Goal: Find specific page/section: Find specific page/section

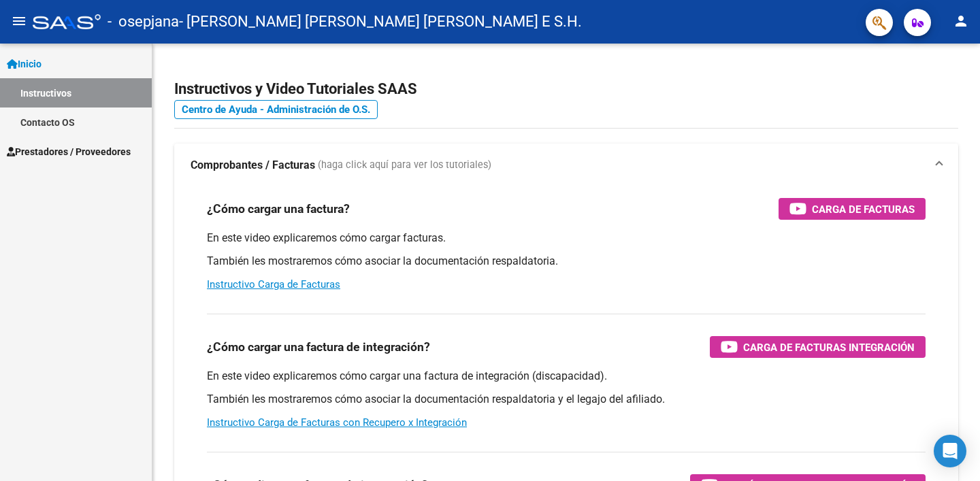
click at [72, 152] on span "Prestadores / Proveedores" at bounding box center [69, 151] width 124 height 15
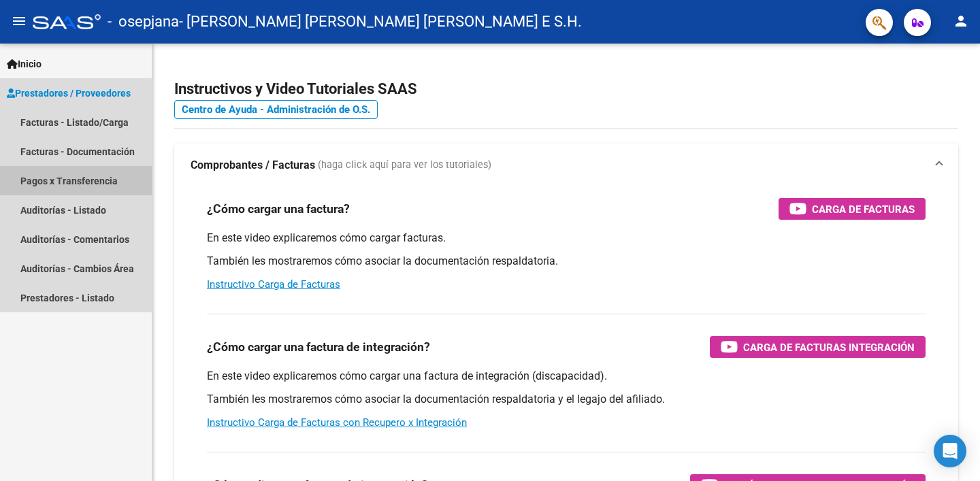
click at [75, 182] on link "Pagos x Transferencia" at bounding box center [76, 180] width 152 height 29
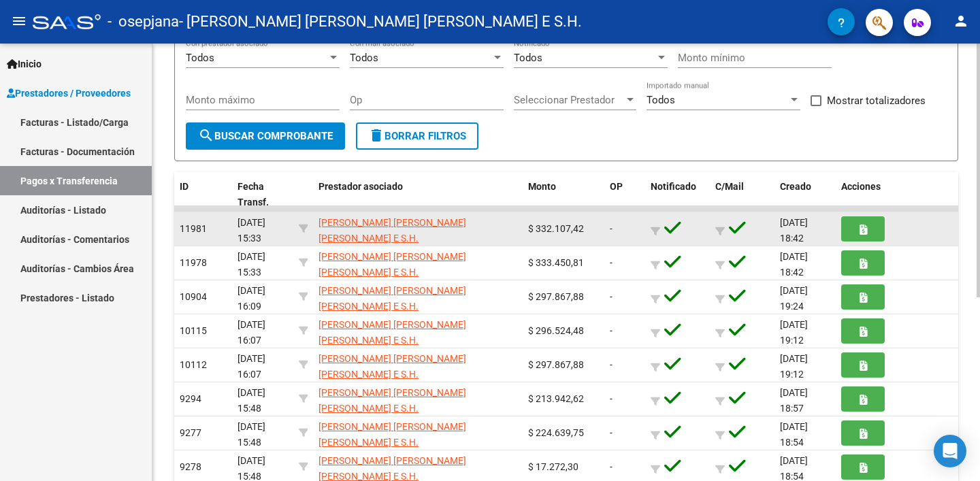
scroll to position [316, 0]
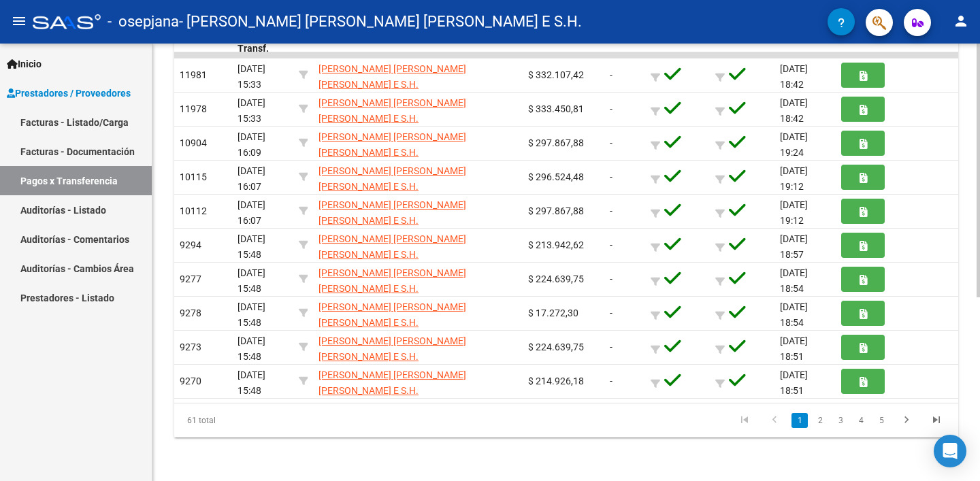
click at [937, 419] on icon "go to last page" at bounding box center [937, 422] width 18 height 16
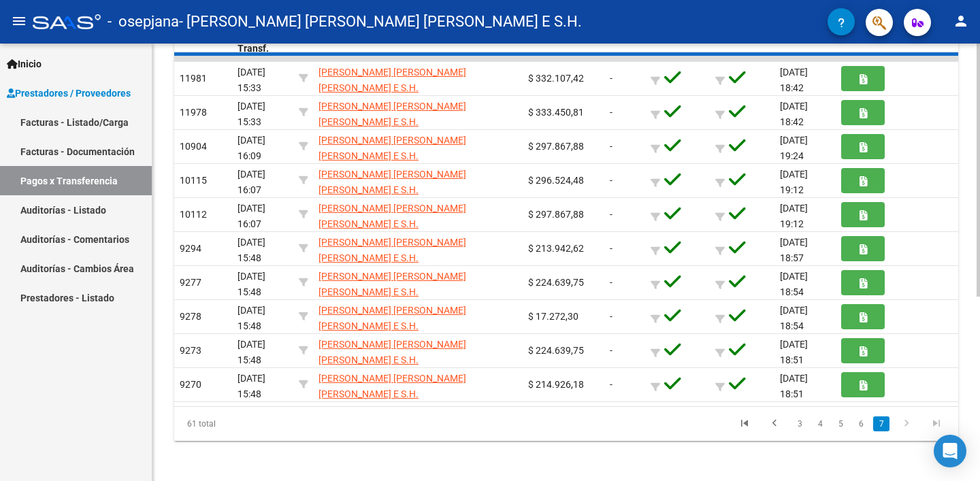
scroll to position [10, 0]
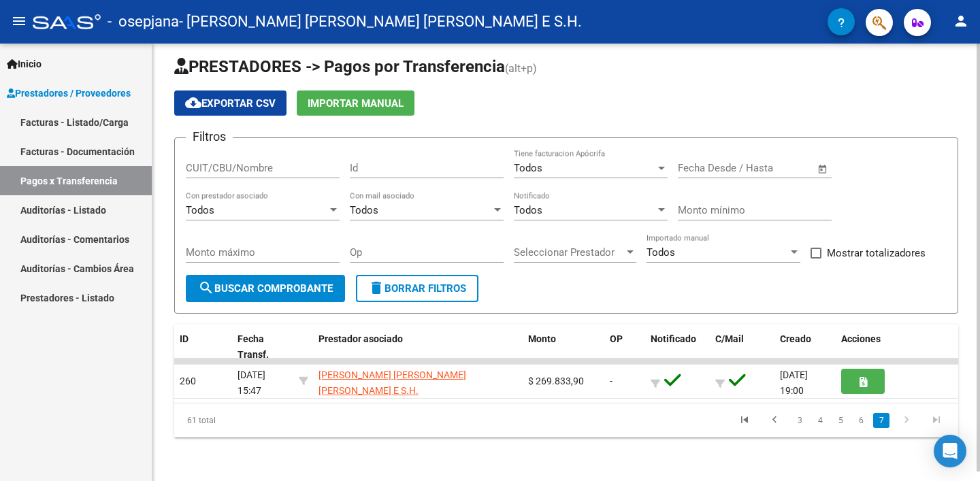
click at [768, 417] on icon "go to previous page" at bounding box center [775, 422] width 18 height 16
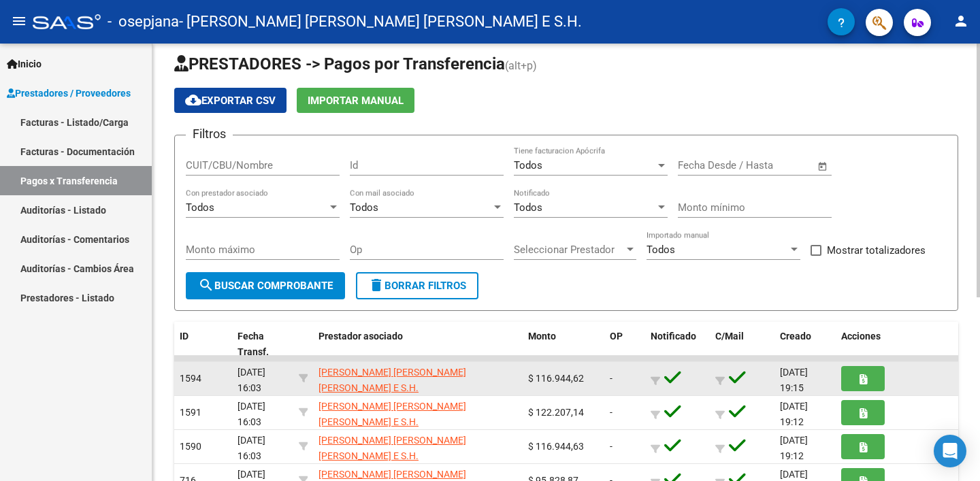
scroll to position [13, 0]
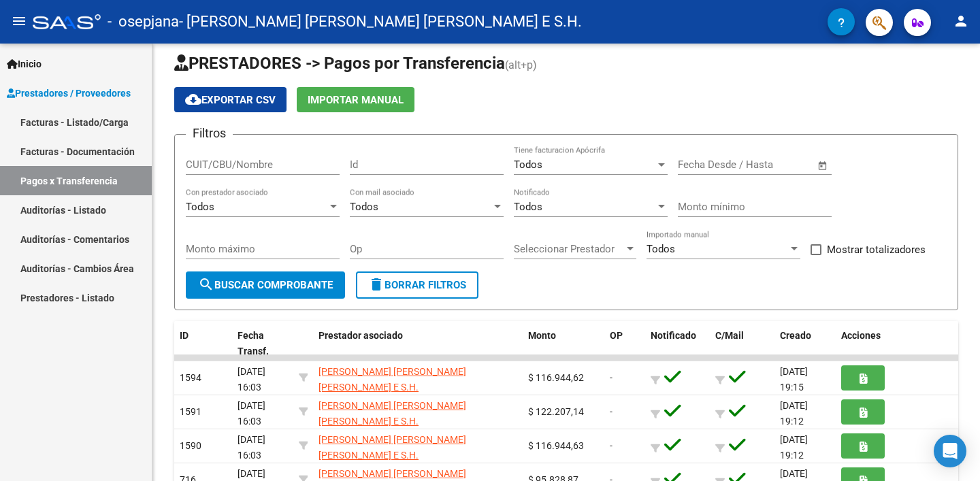
click at [105, 124] on link "Facturas - Listado/Carga" at bounding box center [76, 122] width 152 height 29
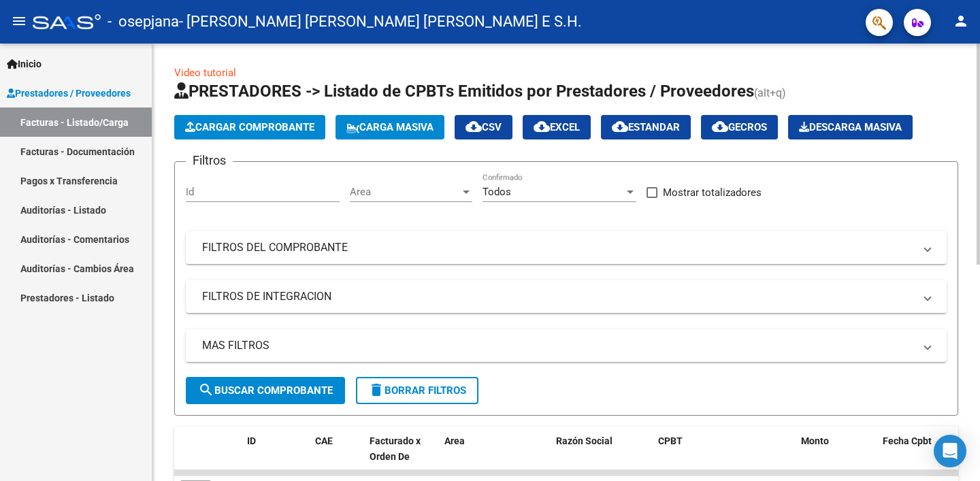
click at [520, 191] on div "Todos" at bounding box center [554, 192] width 142 height 12
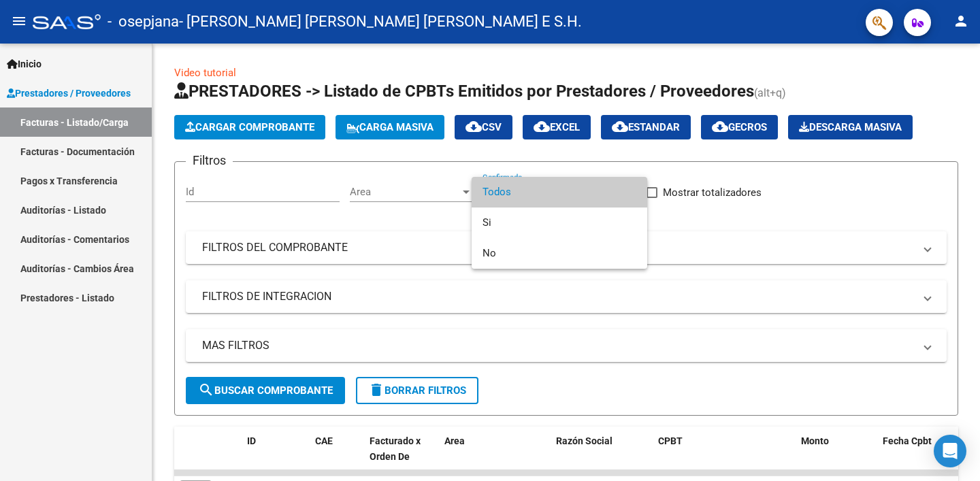
click at [523, 194] on span "Todos" at bounding box center [560, 192] width 154 height 31
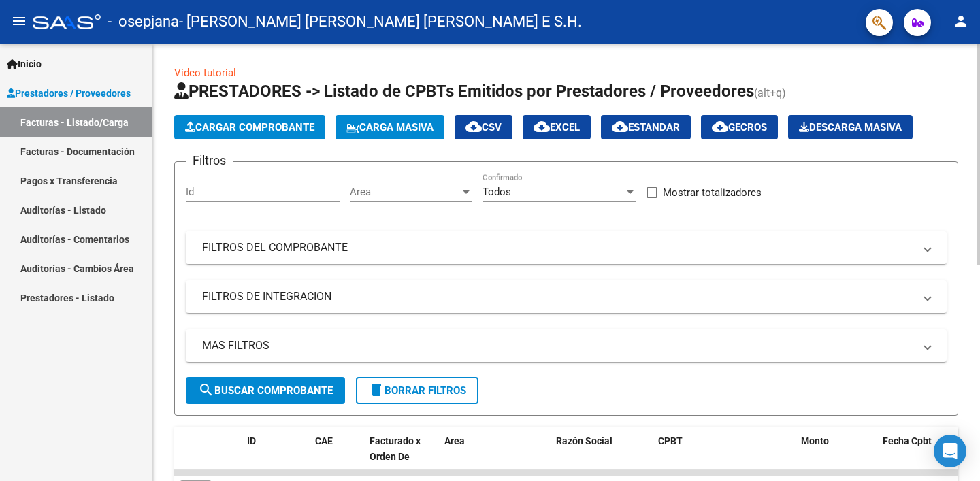
click at [313, 250] on mat-panel-title "FILTROS DEL COMPROBANTE" at bounding box center [558, 247] width 712 height 15
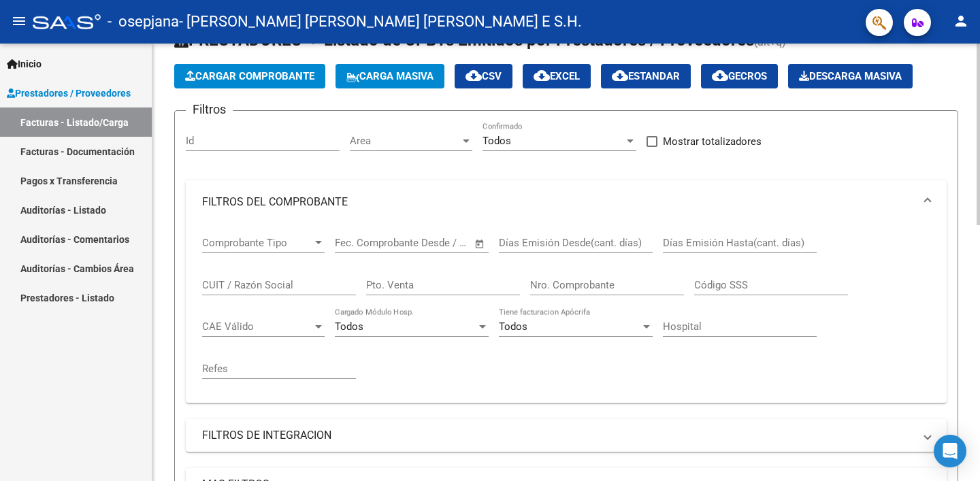
scroll to position [65, 0]
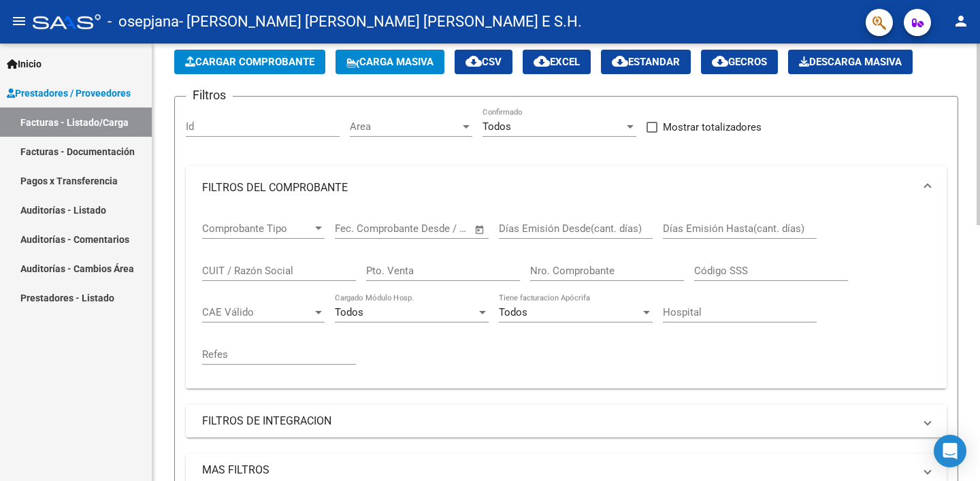
click at [295, 179] on mat-expansion-panel-header "FILTROS DEL COMPROBANTE" at bounding box center [566, 188] width 761 height 44
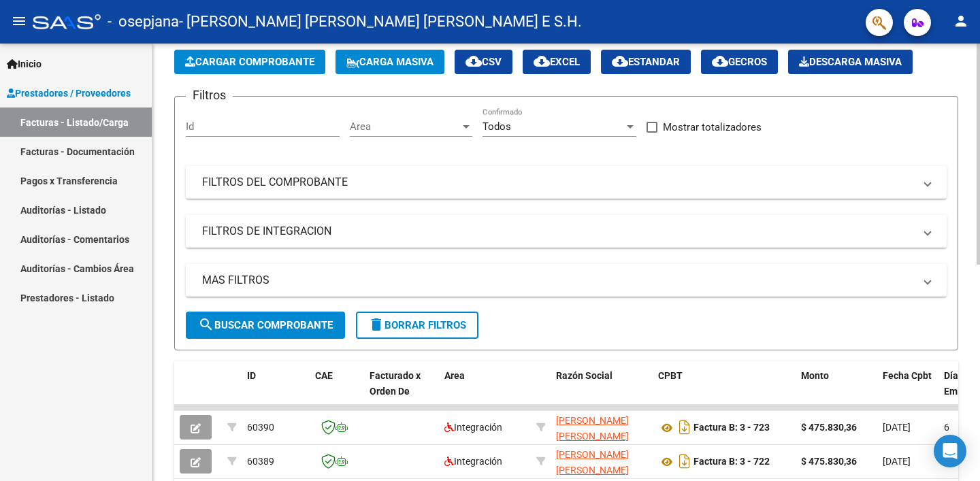
click at [304, 232] on mat-panel-title "FILTROS DE INTEGRACION" at bounding box center [558, 231] width 712 height 15
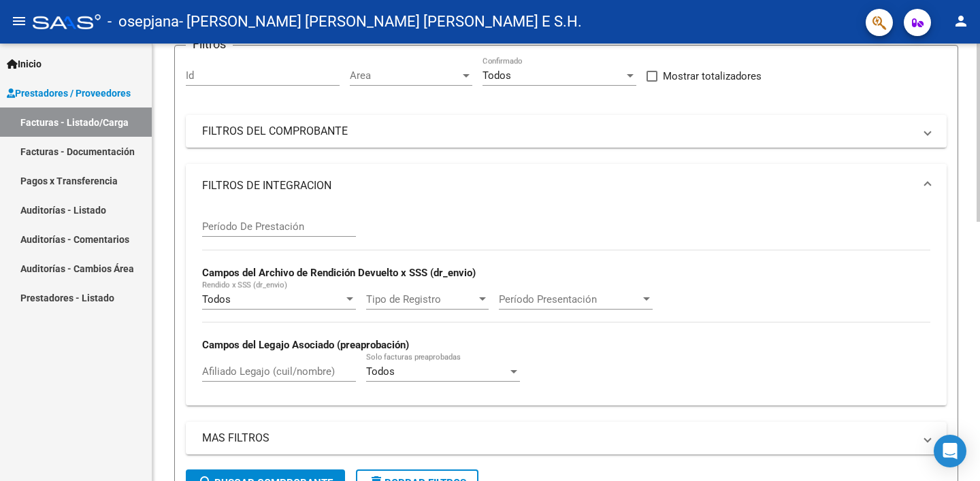
scroll to position [119, 0]
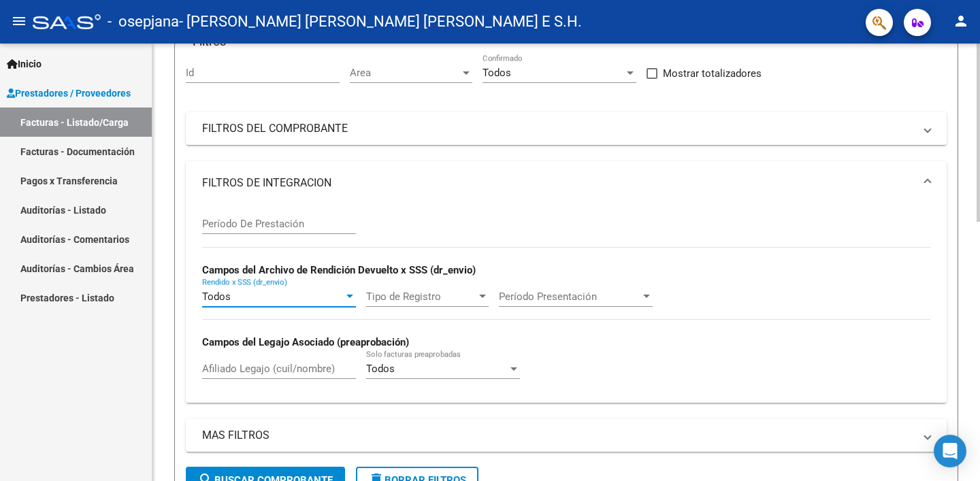
click at [297, 301] on div "Todos" at bounding box center [273, 297] width 142 height 12
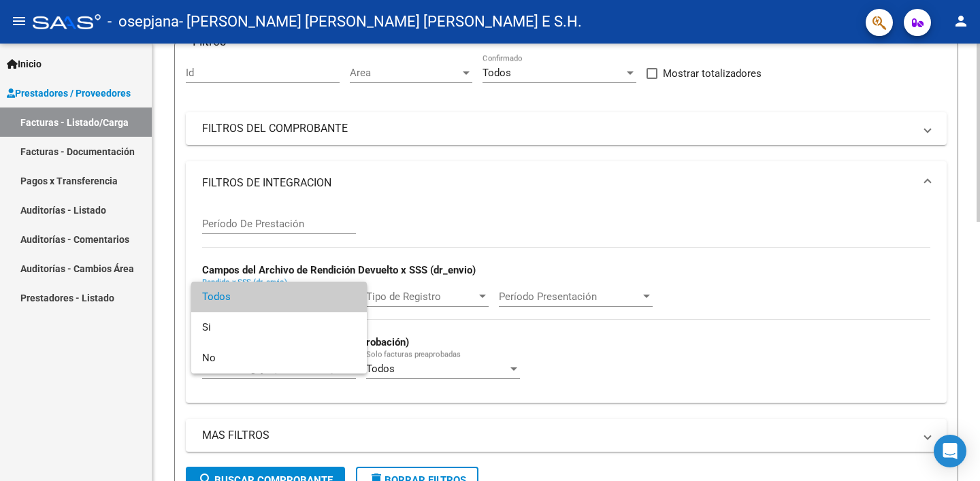
click at [297, 301] on span "Todos" at bounding box center [279, 297] width 154 height 31
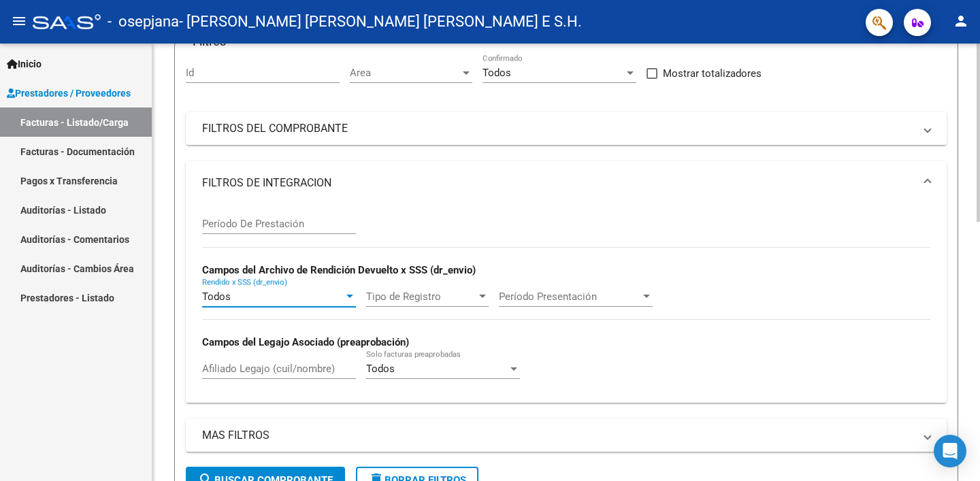
click at [401, 301] on span "Tipo de Registro" at bounding box center [421, 297] width 110 height 12
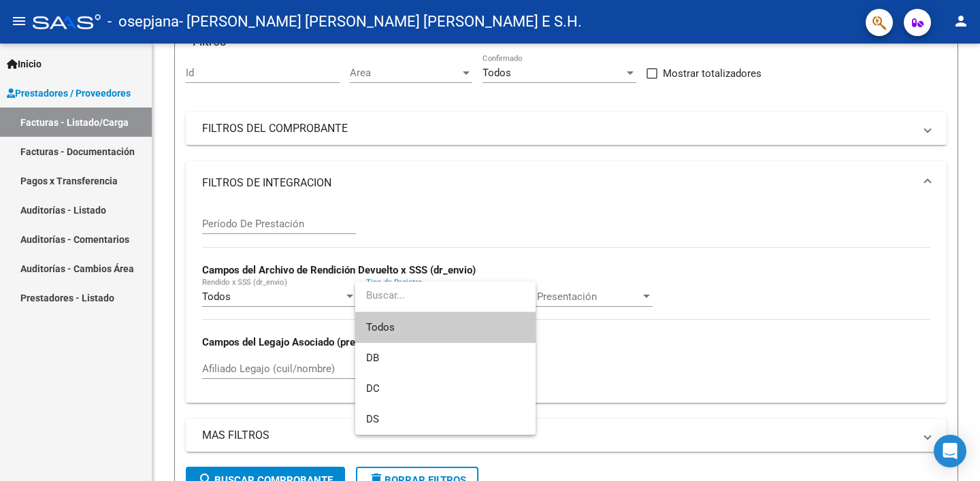
click at [400, 301] on input "dropdown search" at bounding box center [445, 295] width 180 height 31
click at [412, 289] on input "dropdown search" at bounding box center [445, 295] width 180 height 31
click at [453, 218] on div at bounding box center [490, 240] width 980 height 481
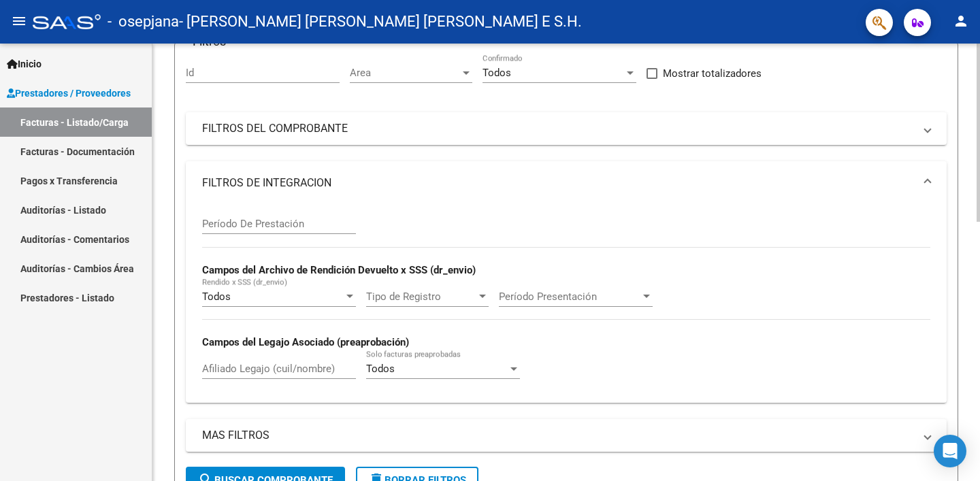
click at [572, 298] on span "Período Presentación" at bounding box center [570, 297] width 142 height 12
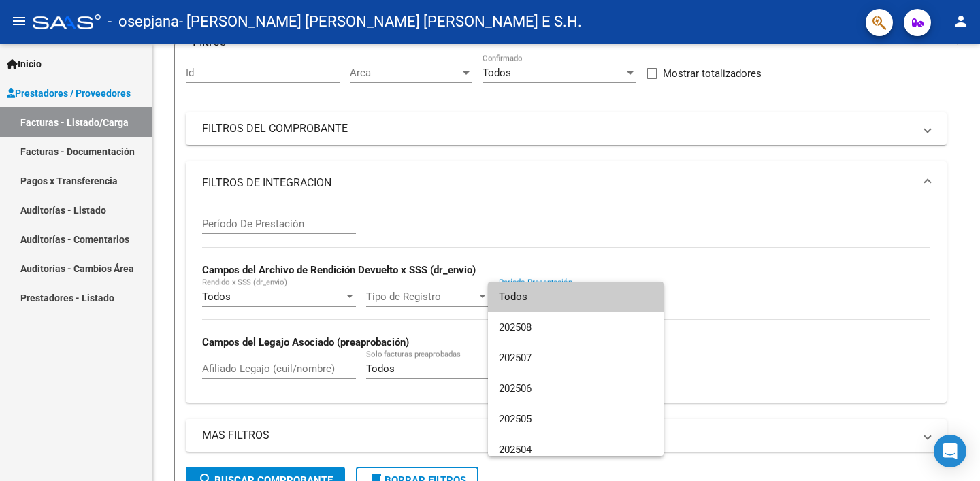
click at [587, 256] on div at bounding box center [490, 240] width 980 height 481
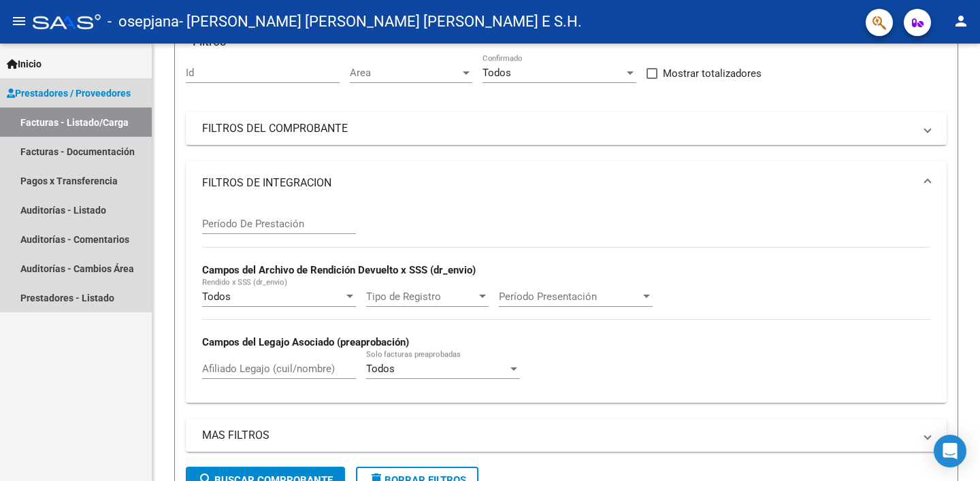
click at [109, 123] on link "Facturas - Listado/Carga" at bounding box center [76, 122] width 152 height 29
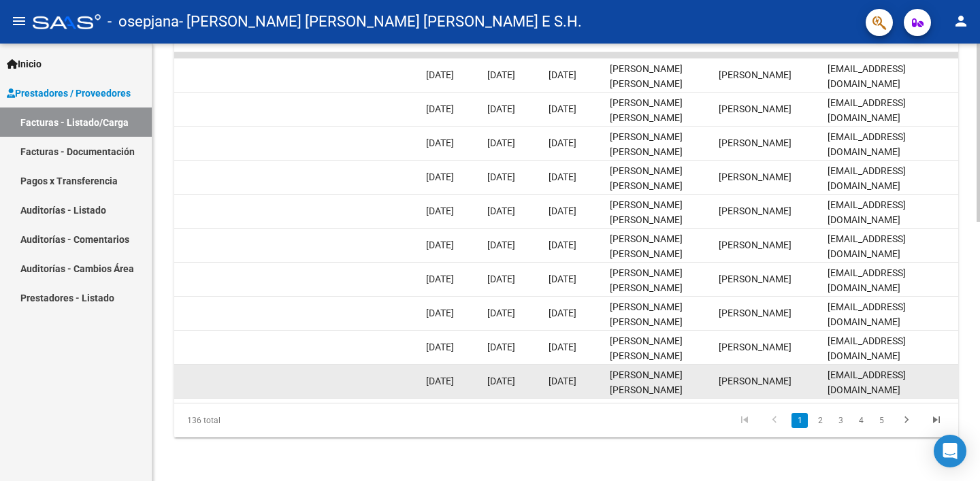
scroll to position [0, 1]
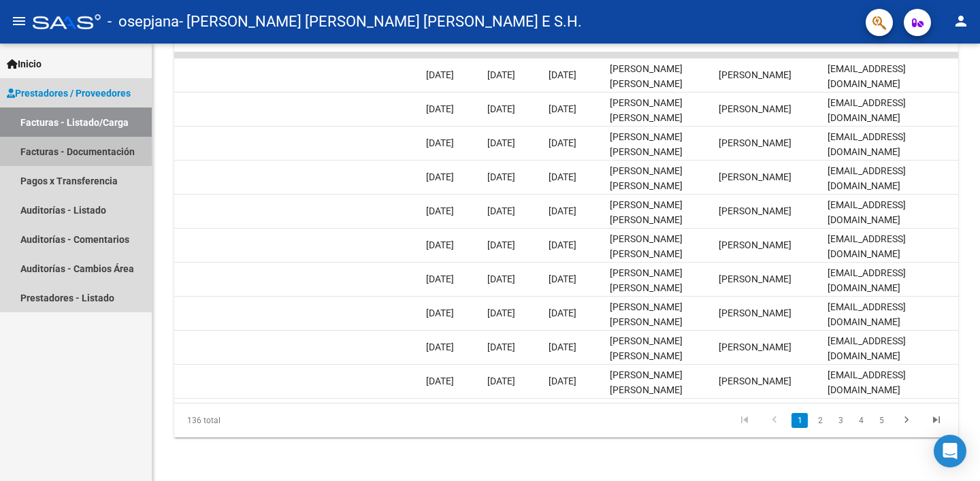
click at [90, 145] on link "Facturas - Documentación" at bounding box center [76, 151] width 152 height 29
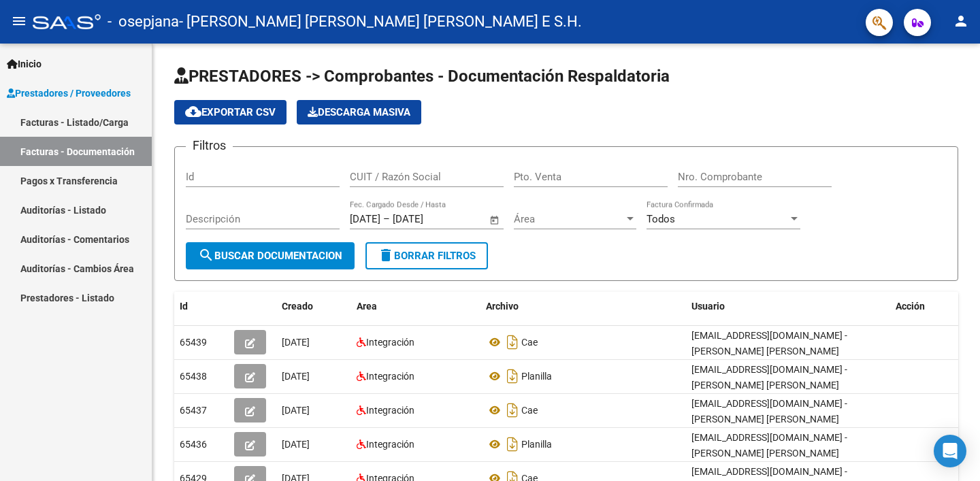
click at [88, 181] on link "Pagos x Transferencia" at bounding box center [76, 180] width 152 height 29
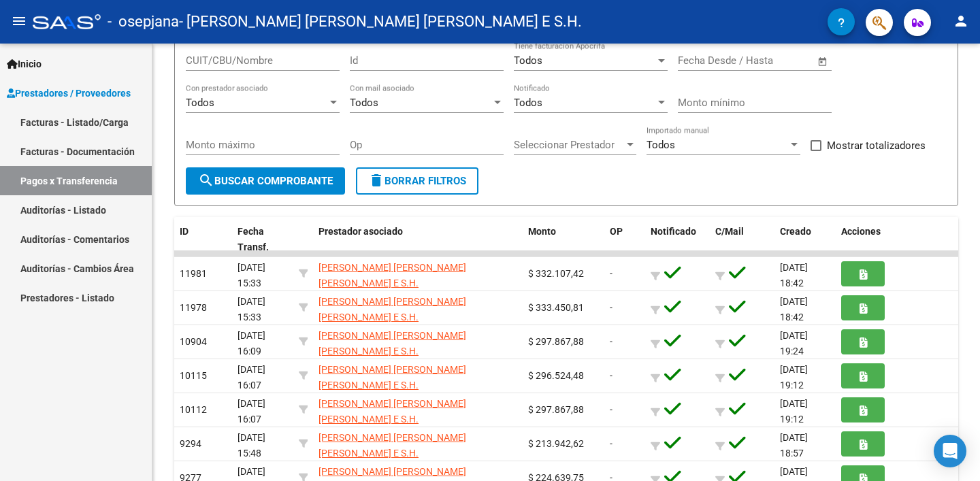
click at [91, 123] on link "Facturas - Listado/Carga" at bounding box center [76, 122] width 152 height 29
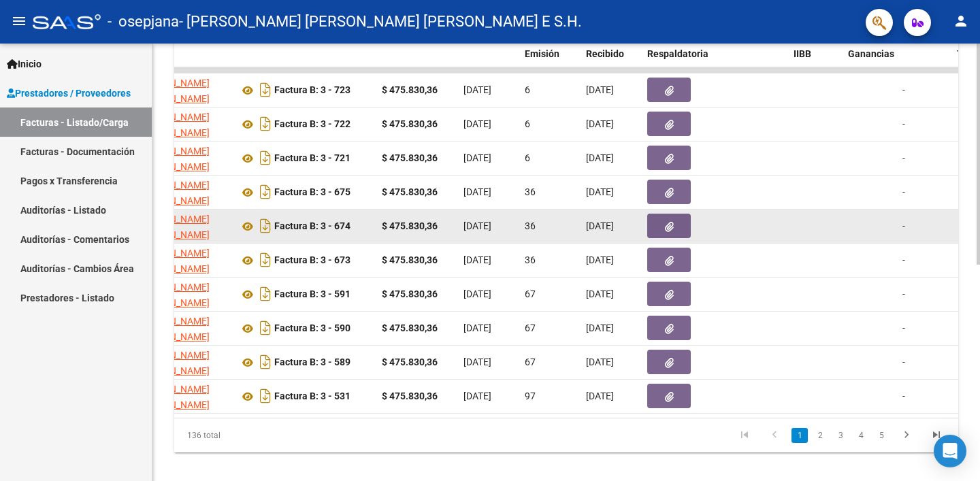
scroll to position [413, 0]
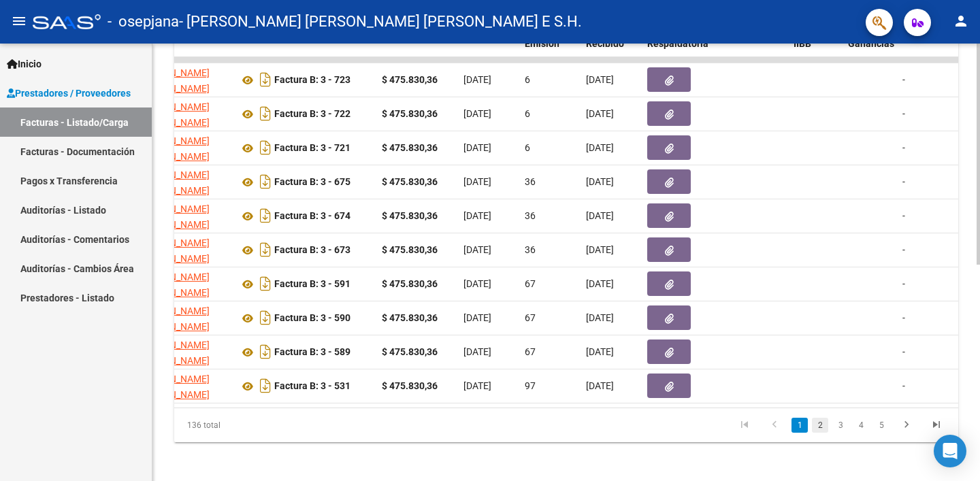
click at [818, 432] on link "2" at bounding box center [820, 425] width 16 height 15
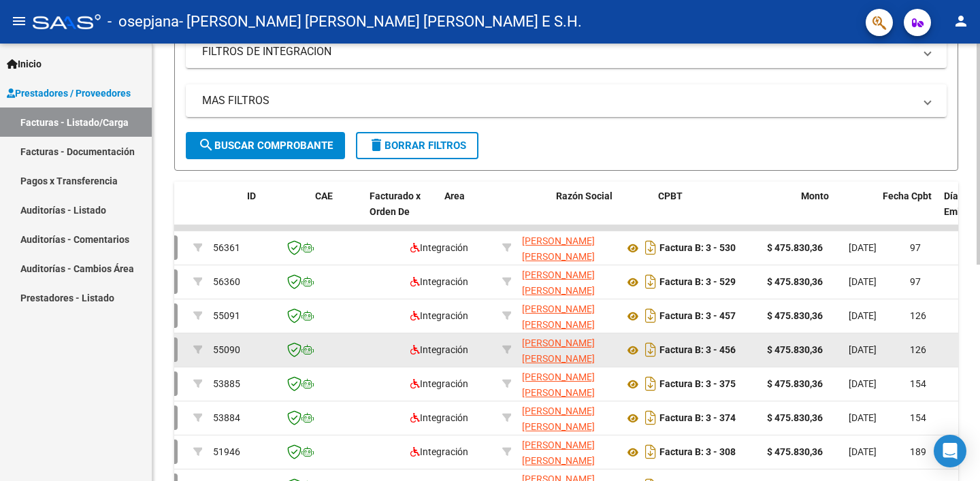
scroll to position [0, 0]
